Goal: Task Accomplishment & Management: Manage account settings

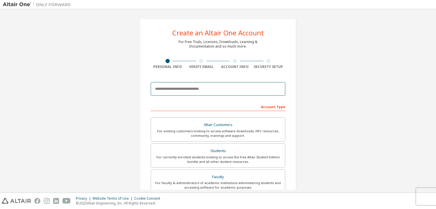
click at [221, 89] on input "email" at bounding box center [218, 89] width 134 height 14
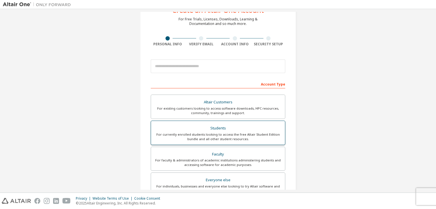
click at [213, 125] on div "Students" at bounding box center [217, 129] width 127 height 8
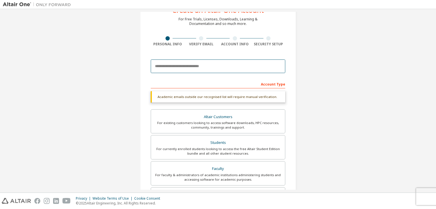
click at [214, 67] on input "email" at bounding box center [218, 67] width 134 height 14
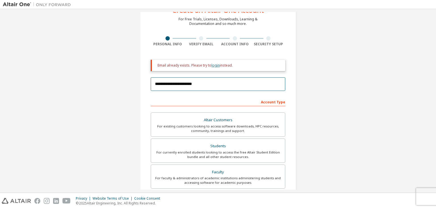
type input "**********"
click at [217, 66] on link "login" at bounding box center [215, 65] width 8 height 5
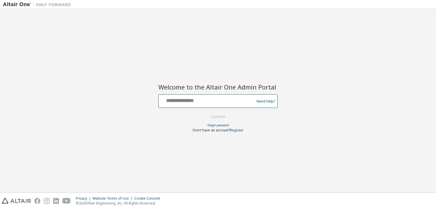
click at [207, 98] on input "text" at bounding box center [207, 100] width 93 height 8
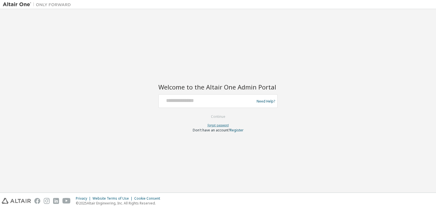
click at [222, 126] on link "Forgot password" at bounding box center [217, 125] width 21 height 4
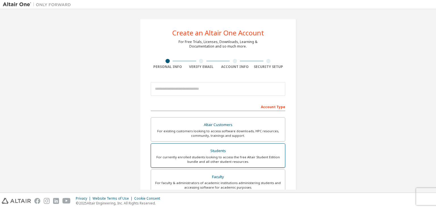
click at [210, 148] on div "Students" at bounding box center [217, 151] width 127 height 8
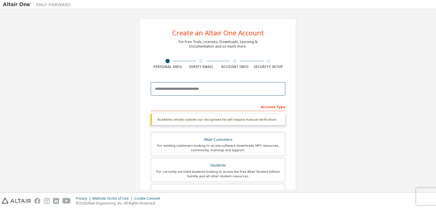
click at [203, 91] on input "email" at bounding box center [218, 89] width 134 height 14
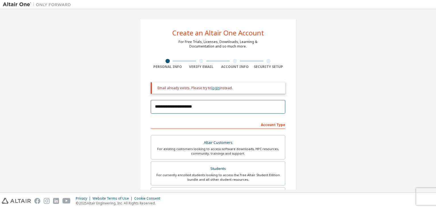
type input "**********"
click at [215, 88] on link "login" at bounding box center [215, 88] width 8 height 5
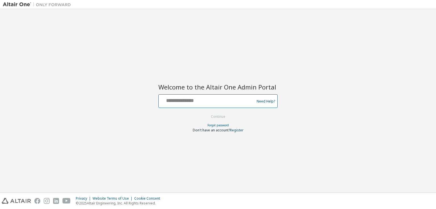
click at [210, 102] on input "text" at bounding box center [207, 100] width 93 height 8
type input "**********"
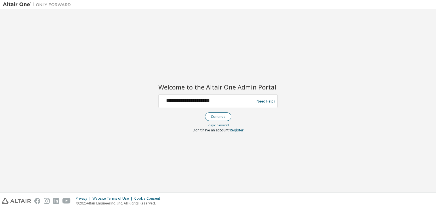
click at [214, 118] on button "Continue" at bounding box center [218, 117] width 26 height 9
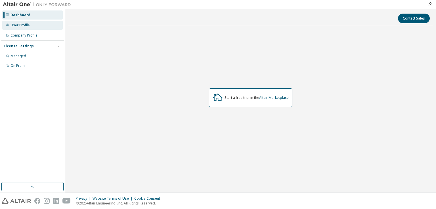
click at [30, 26] on div "User Profile" at bounding box center [32, 25] width 60 height 9
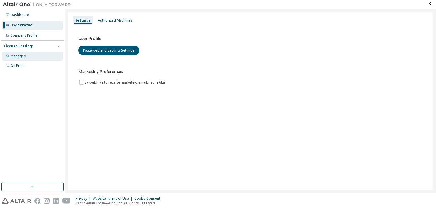
click at [24, 58] on div "Managed" at bounding box center [18, 56] width 16 height 5
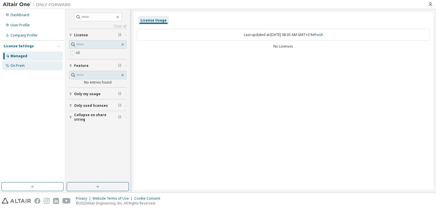
click at [23, 66] on div "On Prem" at bounding box center [17, 66] width 14 height 5
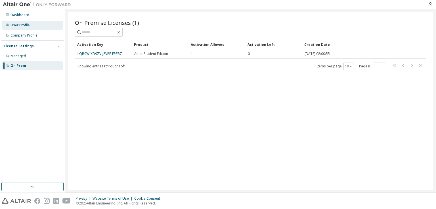
click at [26, 25] on div "User Profile" at bounding box center [19, 25] width 19 height 5
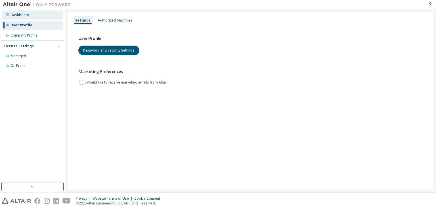
click at [20, 17] on div "Dashboard" at bounding box center [32, 14] width 60 height 9
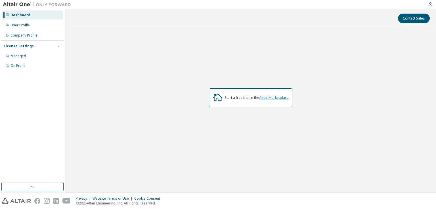
click at [281, 96] on link "Altair Marketplace" at bounding box center [274, 97] width 30 height 5
